Goal: Navigation & Orientation: Find specific page/section

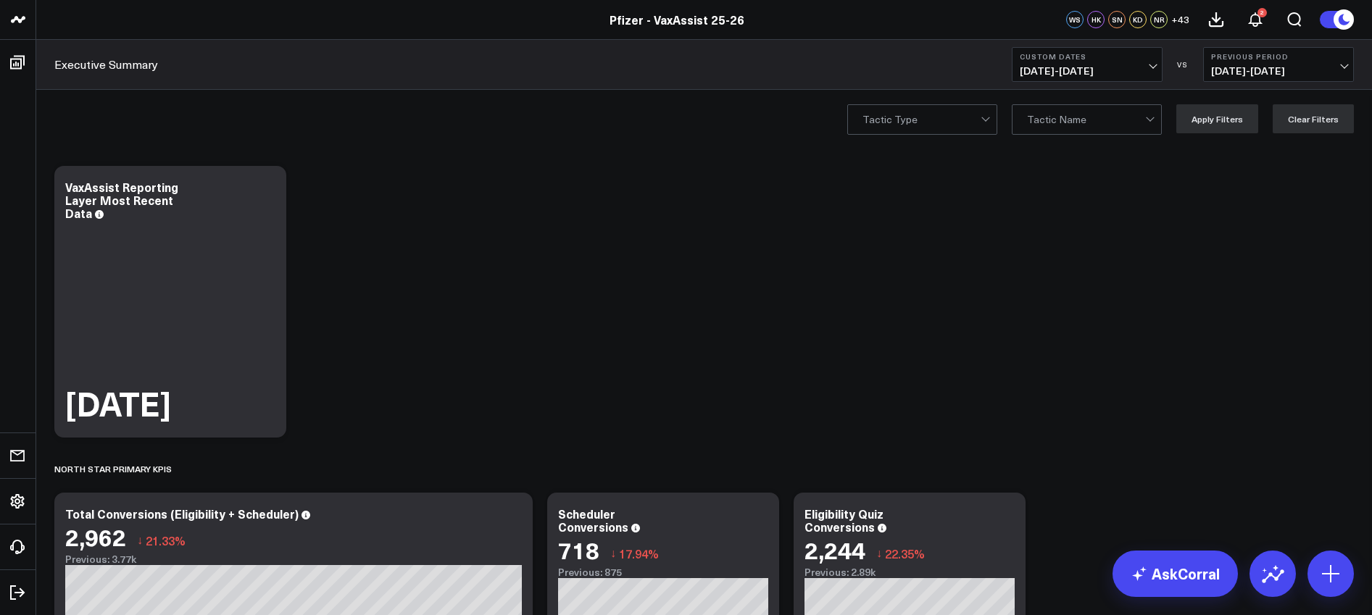
click at [1139, 65] on span "[DATE] - [DATE]" at bounding box center [1087, 71] width 135 height 12
click at [1042, 99] on link "[DATE]" at bounding box center [1086, 96] width 149 height 28
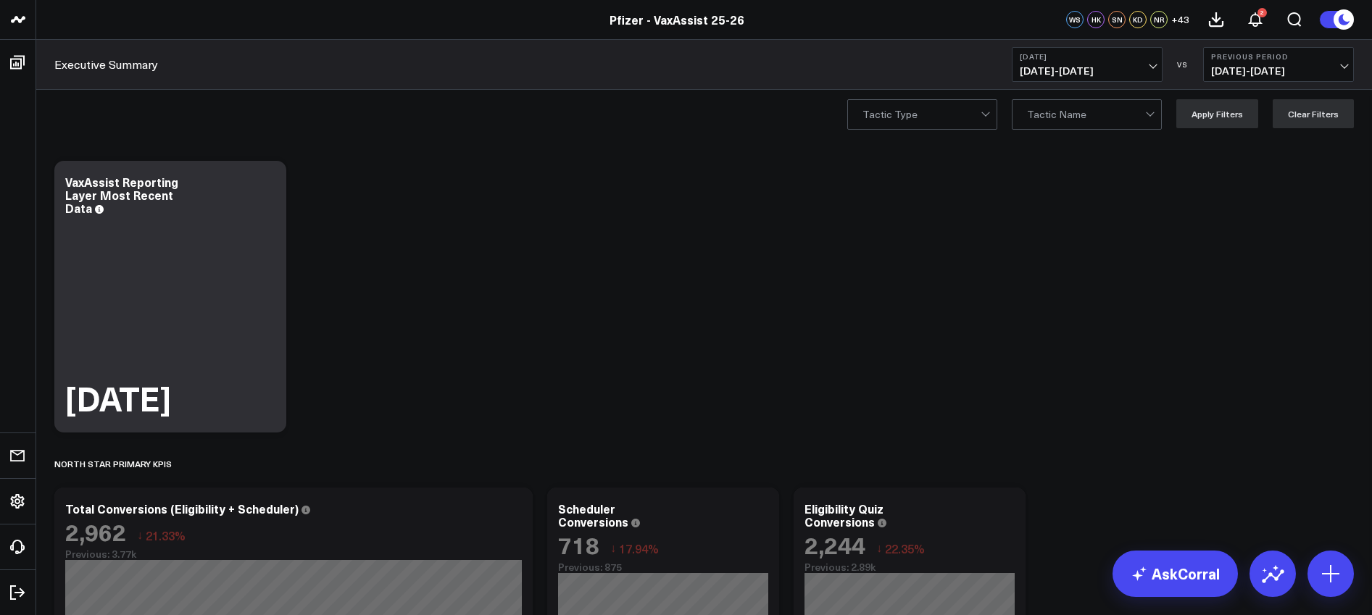
scroll to position [7, 0]
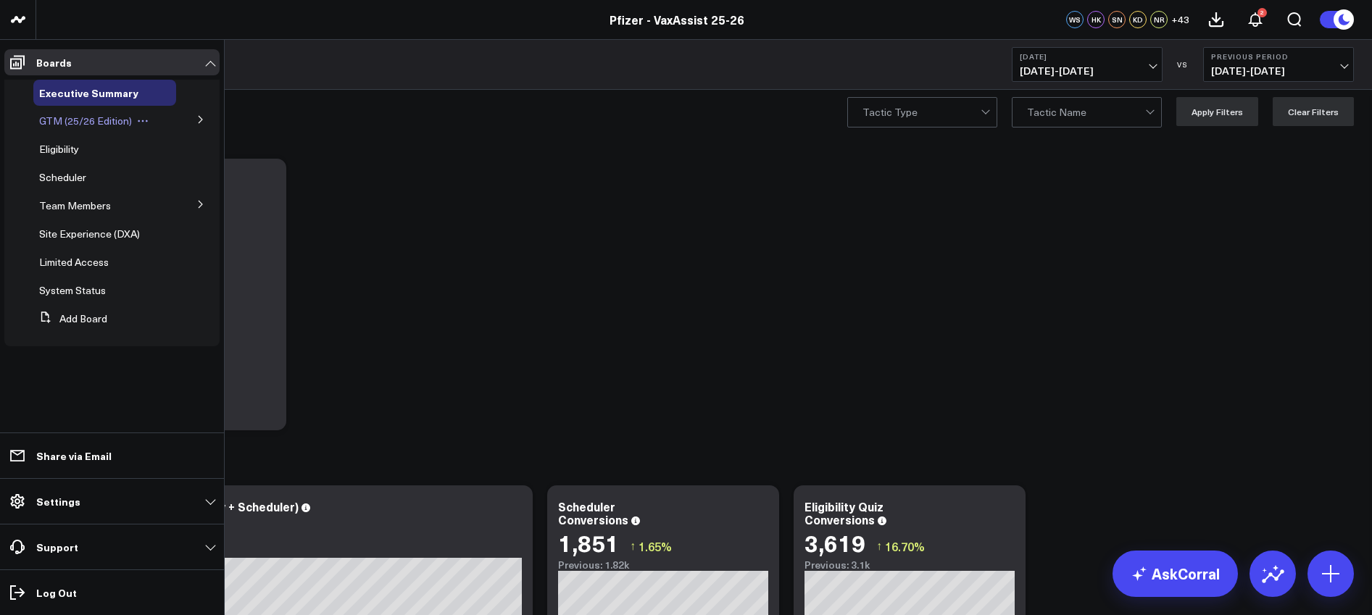
click at [120, 117] on span "GTM (25/26 Edition)" at bounding box center [85, 121] width 93 height 14
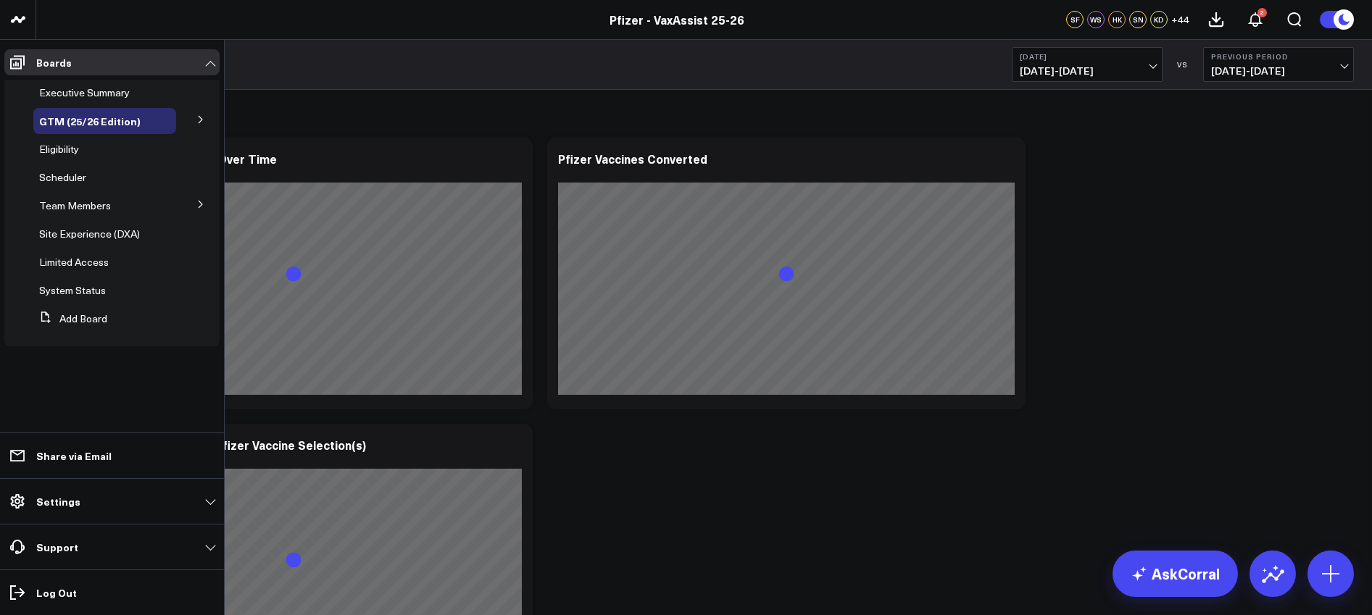
click at [206, 118] on button at bounding box center [201, 119] width 38 height 22
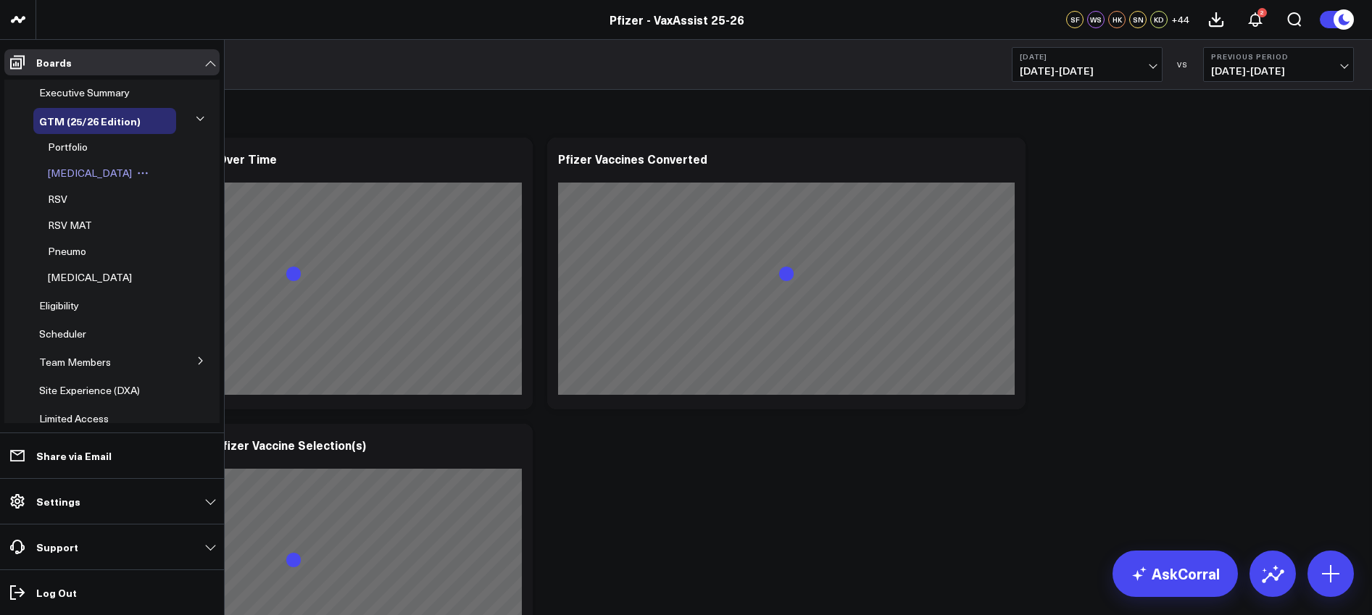
click at [71, 169] on span "[MEDICAL_DATA]" at bounding box center [90, 173] width 84 height 14
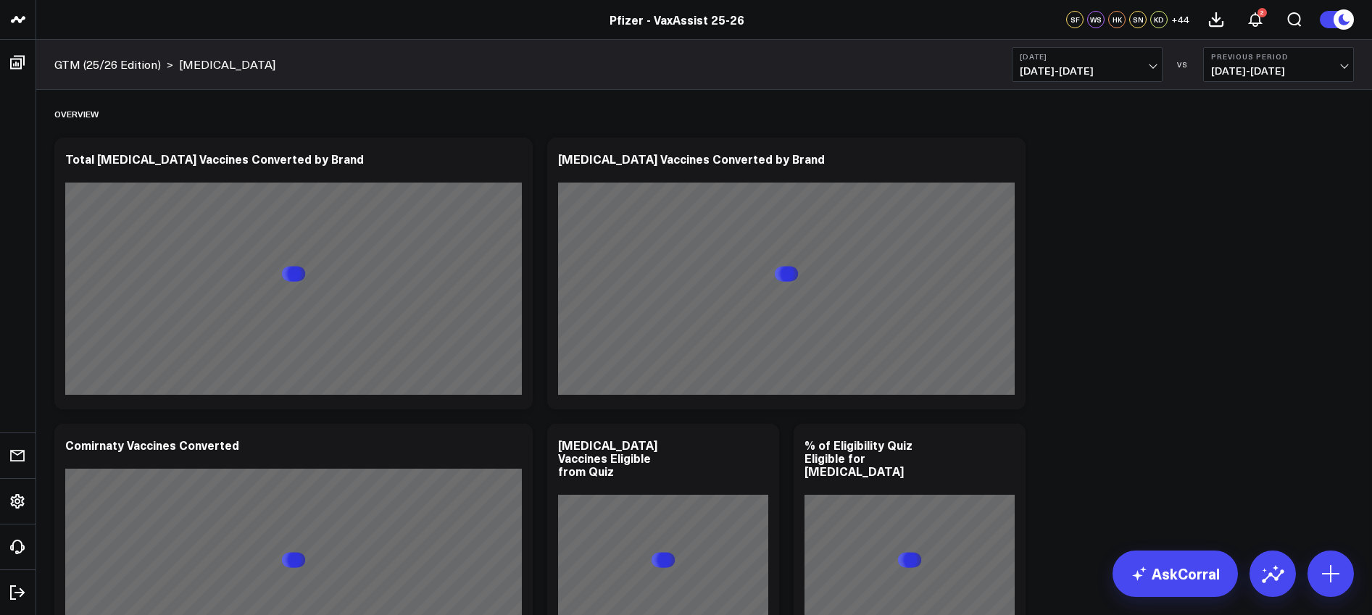
click at [1136, 69] on span "[DATE] - [DATE]" at bounding box center [1087, 71] width 135 height 12
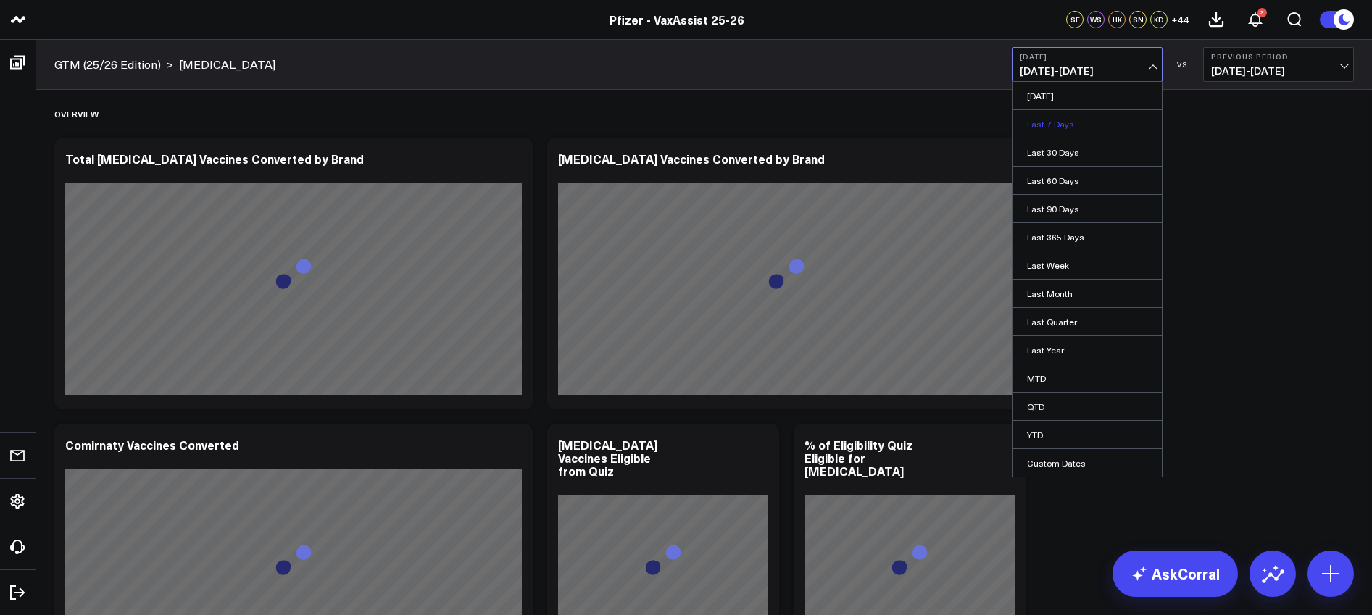
click at [1054, 122] on link "Last 7 Days" at bounding box center [1086, 124] width 149 height 28
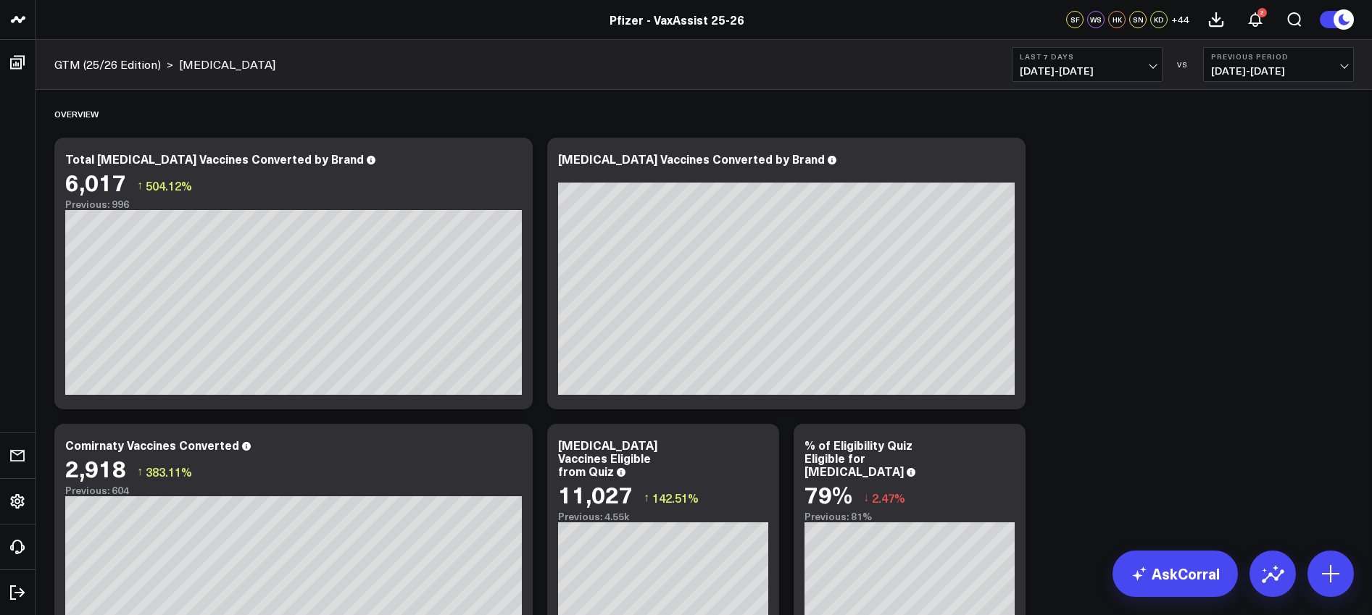
click at [1151, 67] on span "[DATE] - [DATE]" at bounding box center [1087, 71] width 135 height 12
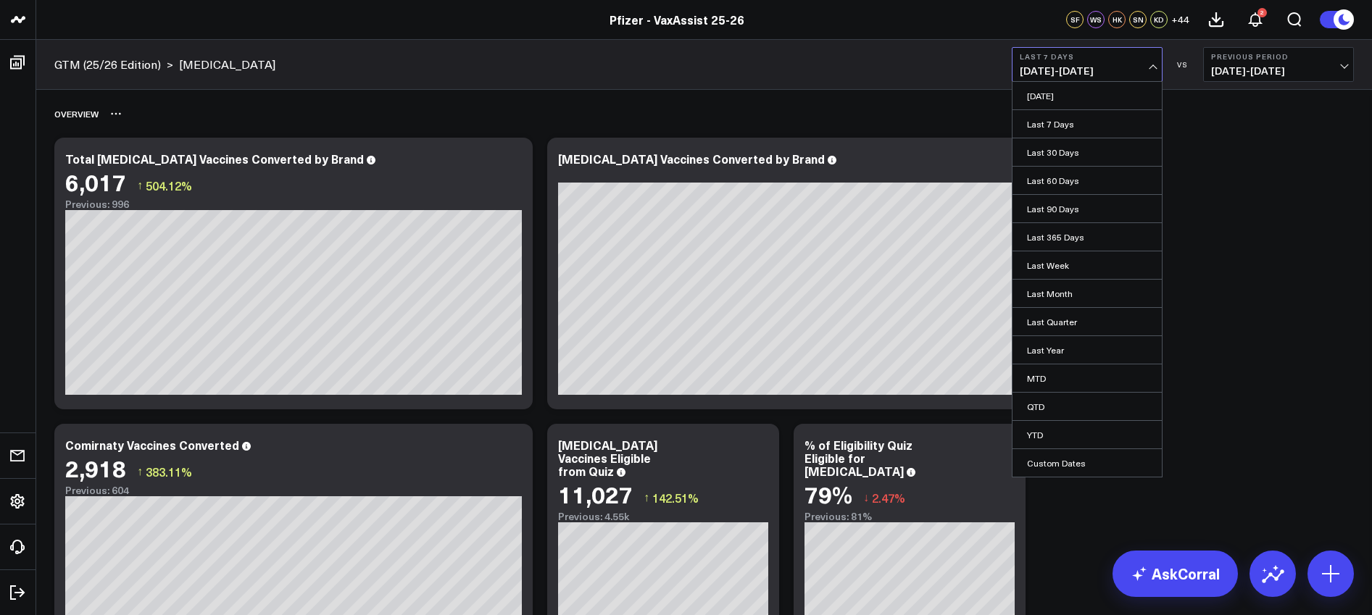
click at [1215, 127] on div "Overview" at bounding box center [703, 113] width 1299 height 33
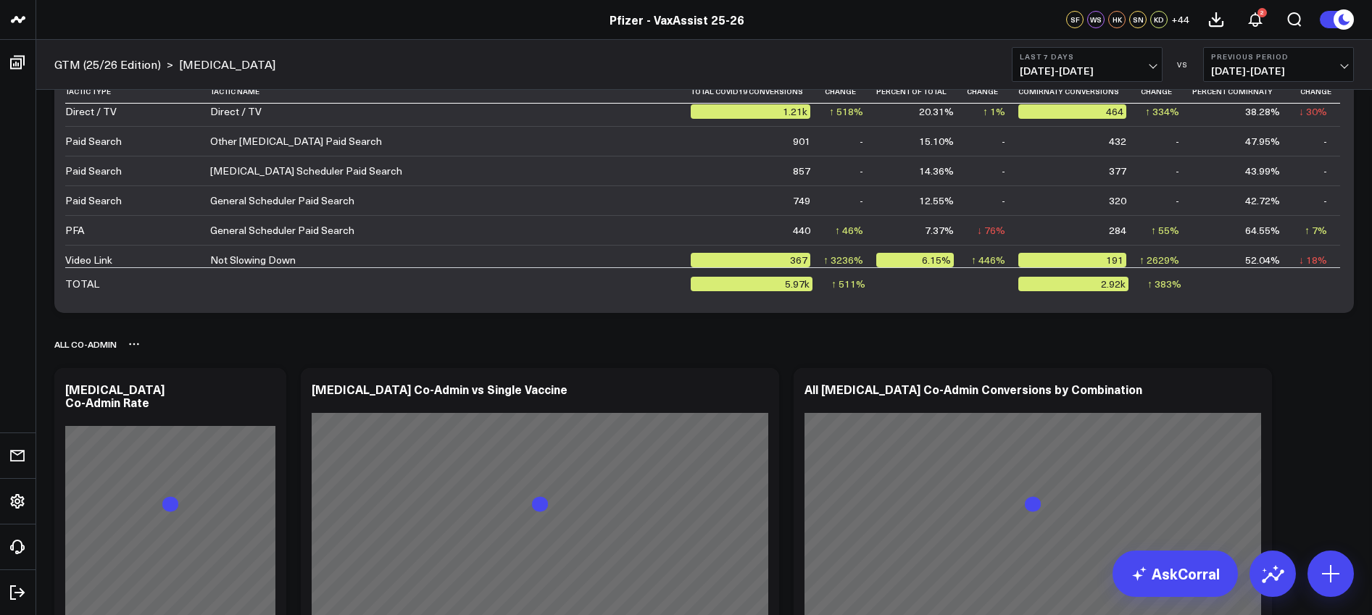
scroll to position [681, 0]
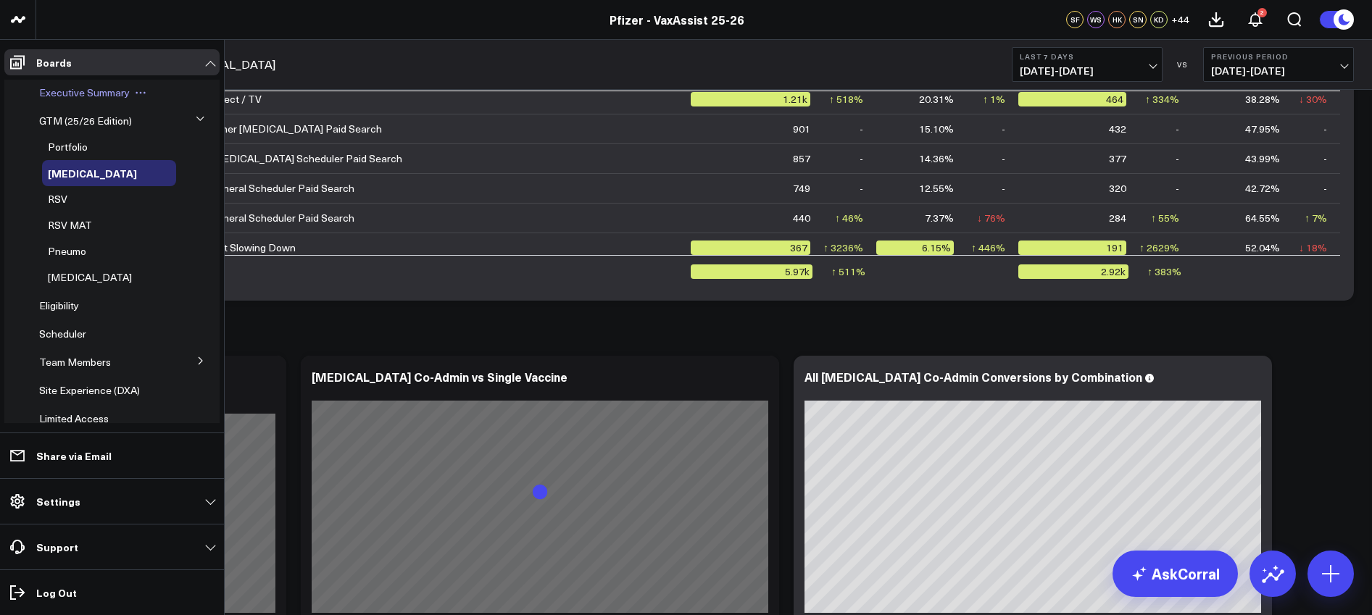
click at [86, 96] on span "Executive Summary" at bounding box center [84, 93] width 91 height 14
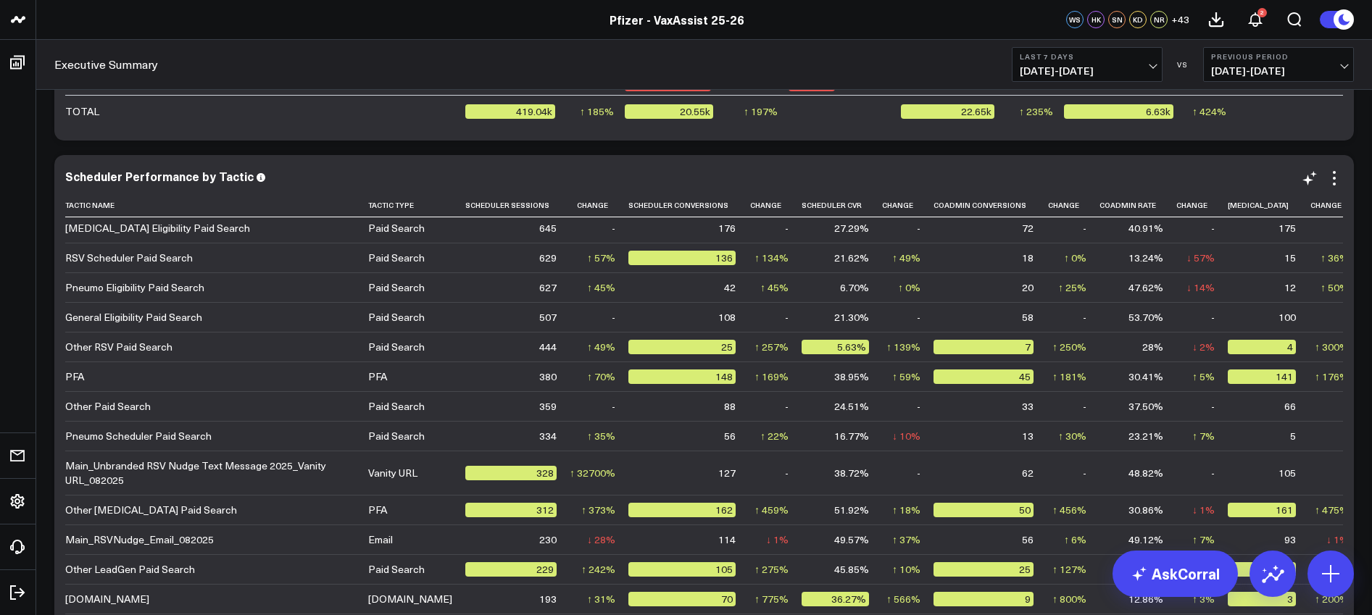
scroll to position [4373, 0]
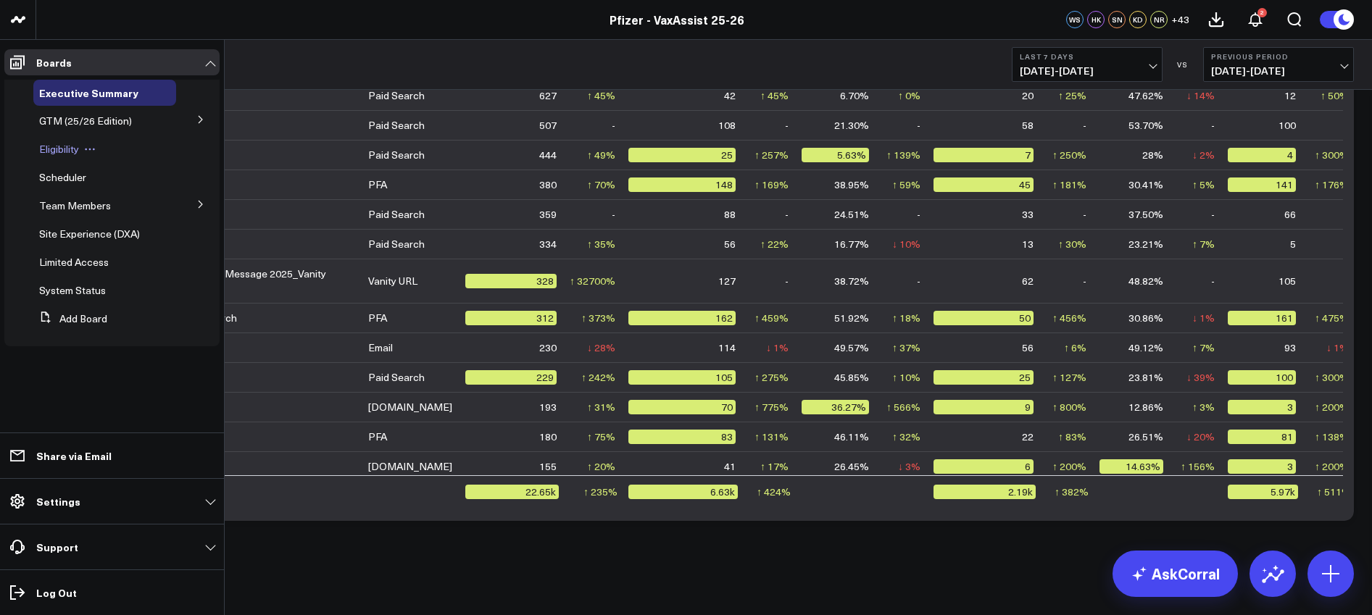
click at [66, 149] on span "Eligibility" at bounding box center [59, 149] width 40 height 14
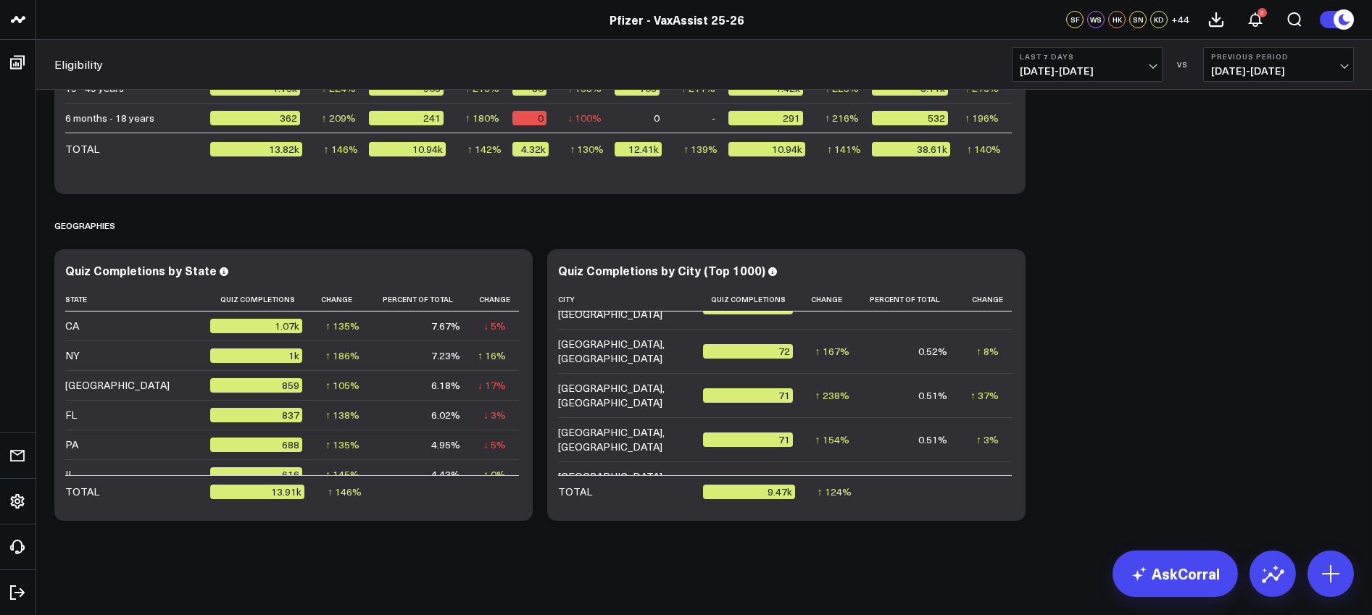
scroll to position [605, 0]
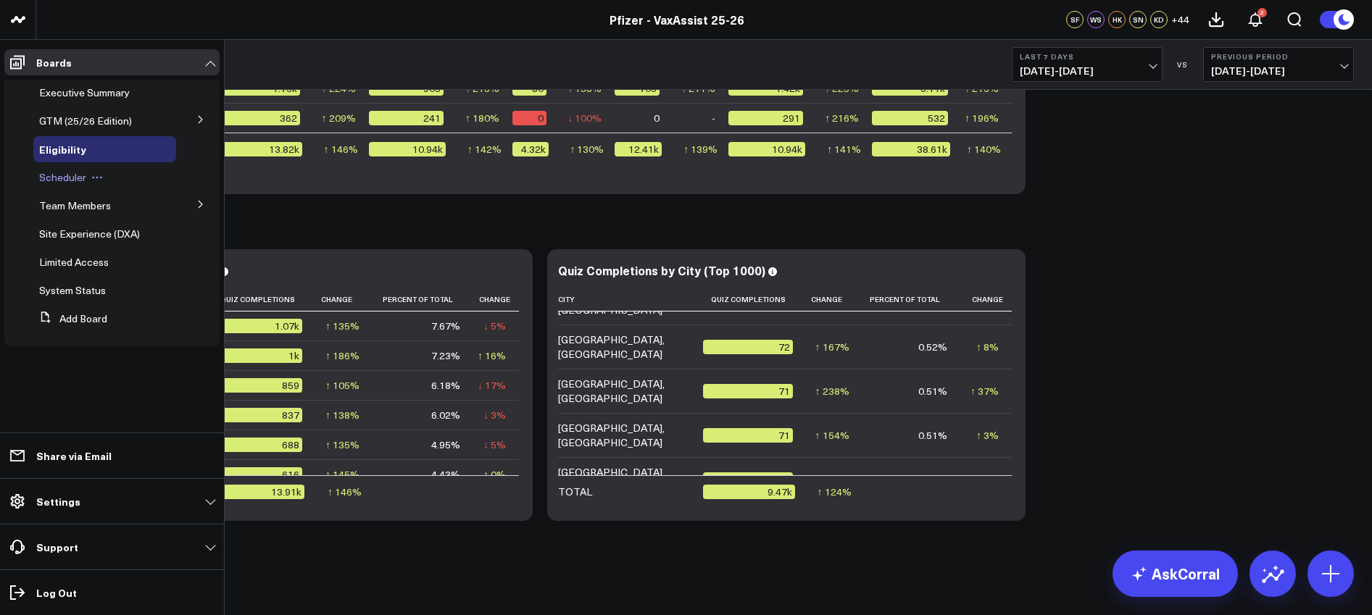
click at [62, 180] on span "Scheduler" at bounding box center [62, 177] width 47 height 14
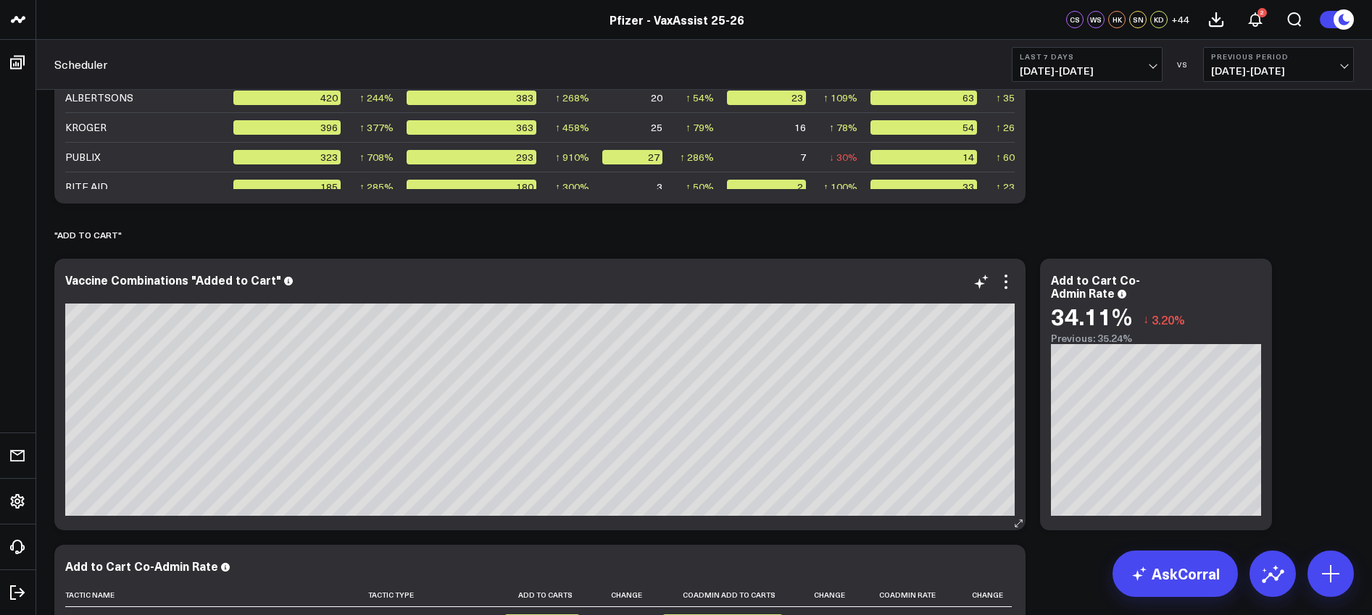
scroll to position [2964, 0]
